Goal: Task Accomplishment & Management: Manage account settings

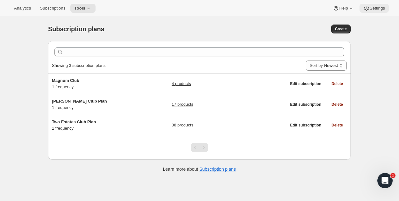
click at [376, 10] on span "Settings" at bounding box center [377, 8] width 15 height 5
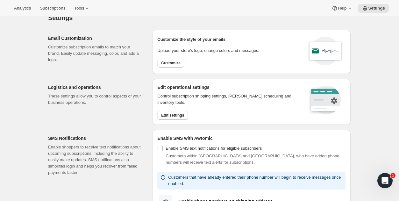
scroll to position [11, 0]
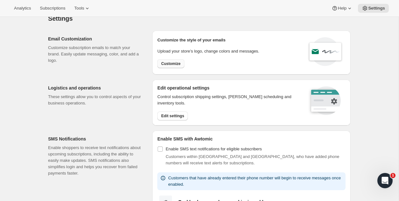
click at [171, 66] on span "Customize" at bounding box center [170, 63] width 19 height 5
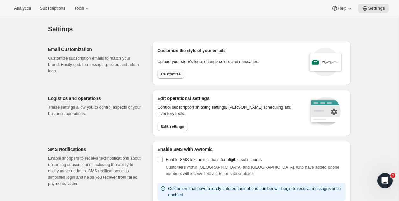
select select "subscriptionMessage"
select select "5"
select select "15"
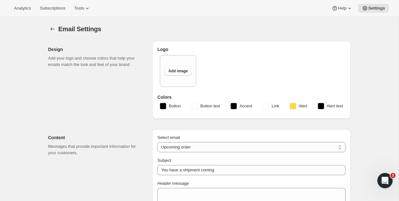
type input "Two Estates"
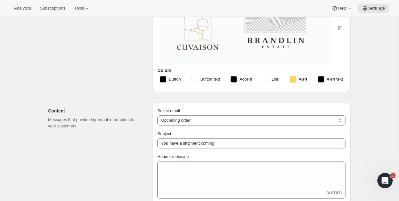
scroll to position [61, 0]
click at [187, 120] on select "New subscription Upcoming order Failed payment Delayed subscription (inventory …" at bounding box center [251, 121] width 188 height 10
click at [157, 116] on select "New subscription Upcoming order Failed payment Delayed subscription (inventory …" at bounding box center [251, 121] width 188 height 10
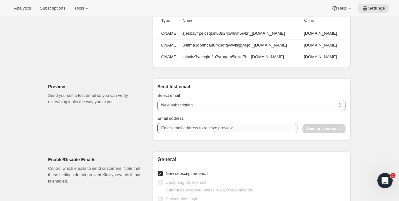
scroll to position [577, 0]
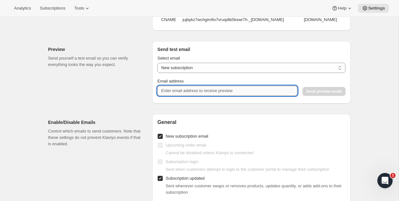
click at [180, 92] on input "Email address" at bounding box center [227, 91] width 140 height 10
click at [125, 86] on div "Preview Send yourself a test email so you can verify everything looks the way y…" at bounding box center [97, 72] width 99 height 62
click at [183, 91] on input "Email address" at bounding box center [227, 91] width 140 height 10
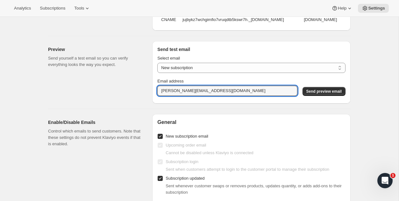
drag, startPoint x: 168, startPoint y: 90, endPoint x: 138, endPoint y: 90, distance: 30.2
click at [139, 90] on div "Preview Send yourself a test email so you can verify everything looks the way y…" at bounding box center [196, 69] width 307 height 67
type input "[PERSON_NAME][EMAIL_ADDRESS][DOMAIN_NAME]"
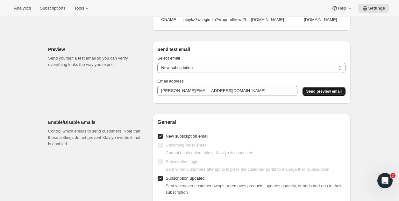
click at [325, 87] on button "Send preview email" at bounding box center [323, 91] width 43 height 9
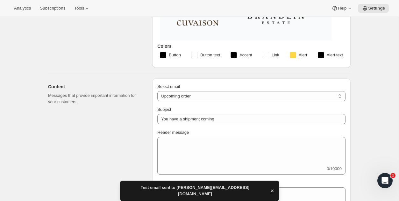
scroll to position [0, 0]
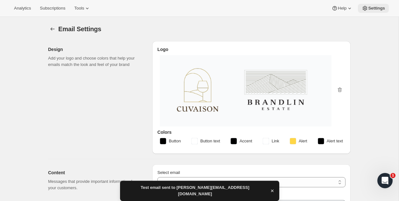
click at [372, 6] on span "Settings" at bounding box center [376, 8] width 17 height 5
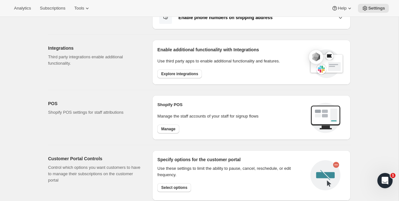
scroll to position [199, 0]
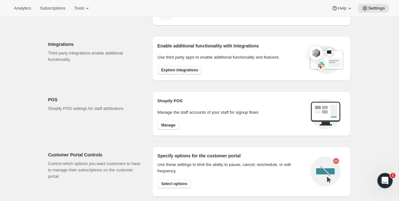
click at [178, 71] on span "Explore integrations" at bounding box center [179, 69] width 37 height 5
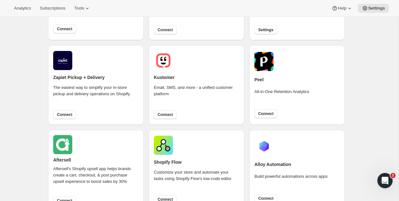
scroll to position [255, 0]
